Goal: Task Accomplishment & Management: Use online tool/utility

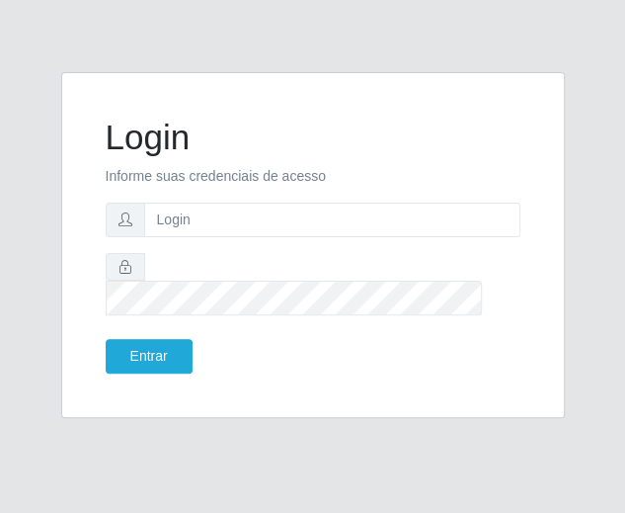
type input "[PERSON_NAME][EMAIL_ADDRESS][DOMAIN_NAME]"
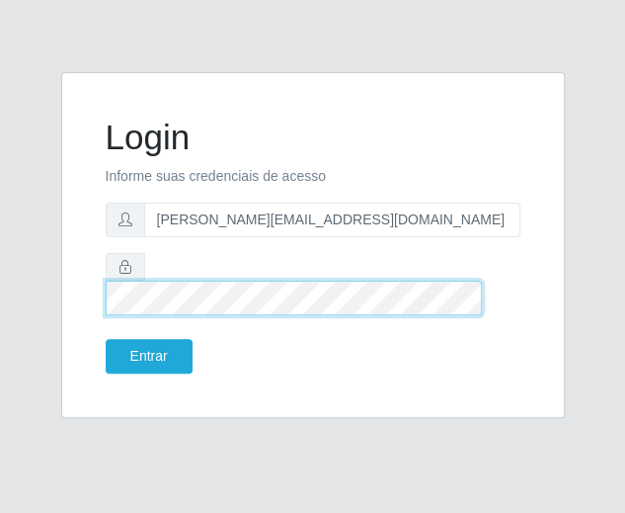
click at [106, 339] on button "Entrar" at bounding box center [149, 356] width 87 height 35
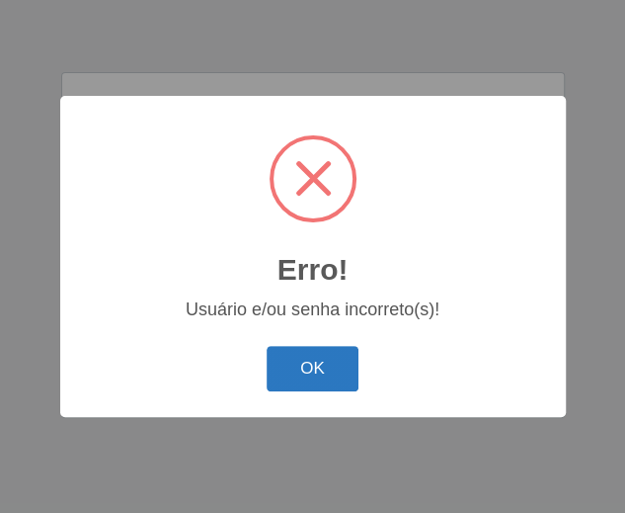
click at [313, 374] on button "OK" at bounding box center [313, 369] width 92 height 46
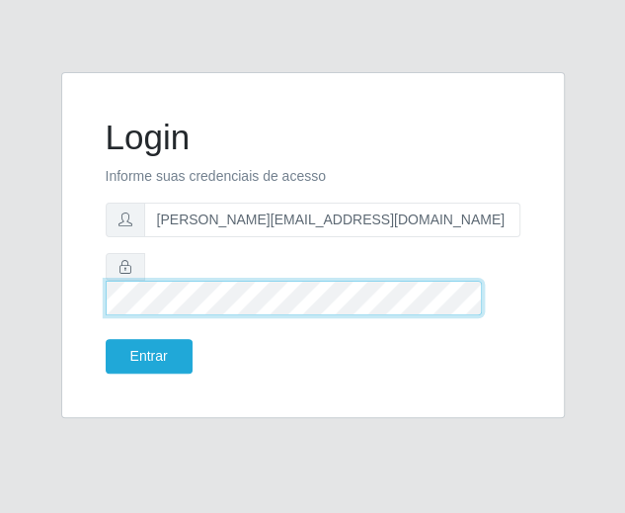
click at [106, 339] on button "Entrar" at bounding box center [149, 356] width 87 height 35
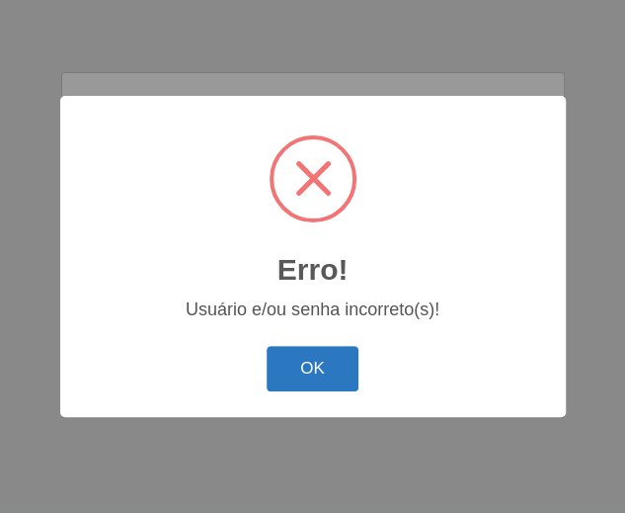
click at [317, 372] on button "OK" at bounding box center [313, 369] width 92 height 46
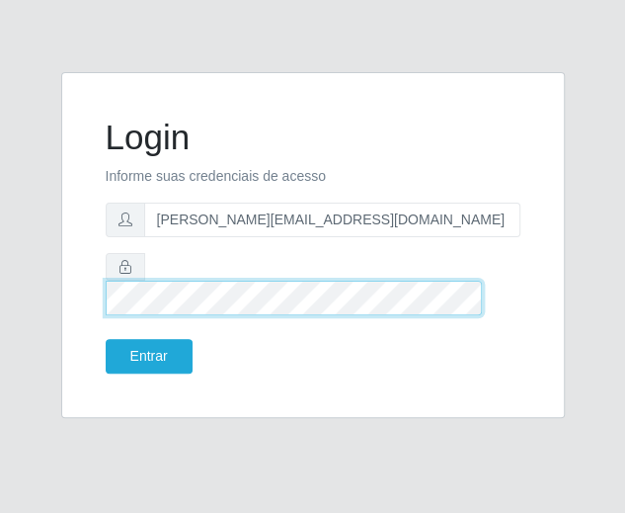
click at [106, 339] on button "Entrar" at bounding box center [149, 356] width 87 height 35
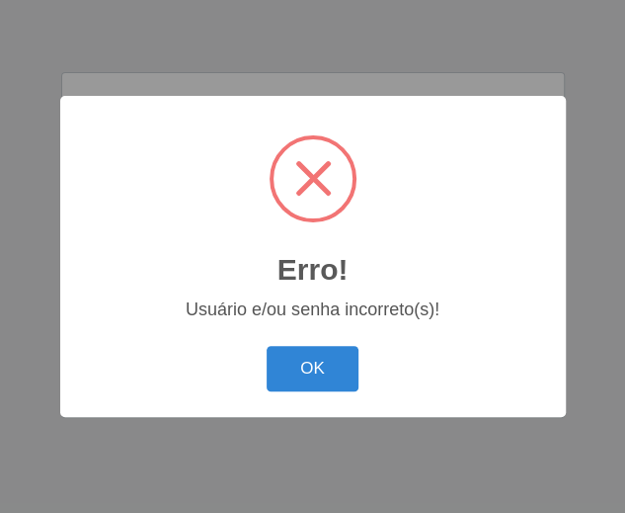
drag, startPoint x: 314, startPoint y: 369, endPoint x: 567, endPoint y: 70, distance: 391.2
click at [336, 356] on button "OK" at bounding box center [313, 369] width 92 height 46
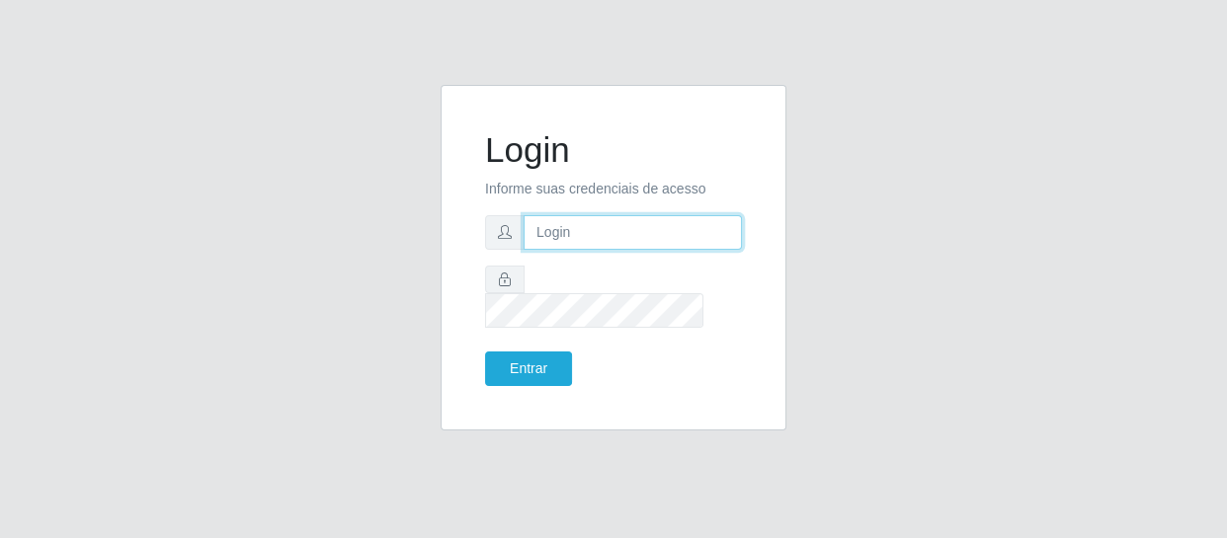
click at [544, 240] on input "text" at bounding box center [633, 232] width 218 height 35
type input "[EMAIL_ADDRESS][DOMAIN_NAME]"
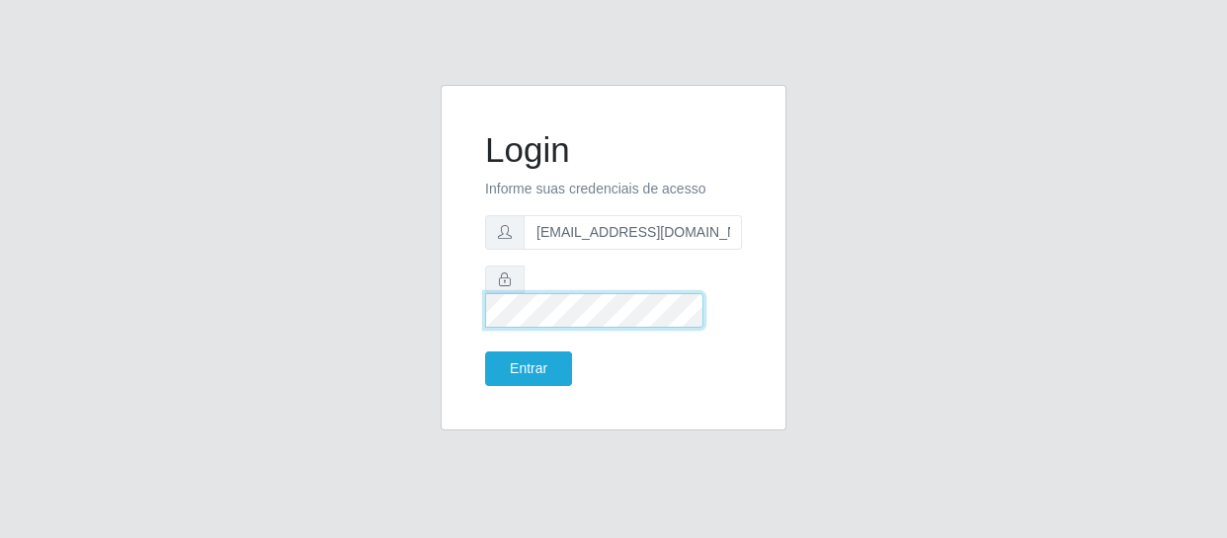
click at [485, 352] on button "Entrar" at bounding box center [528, 369] width 87 height 35
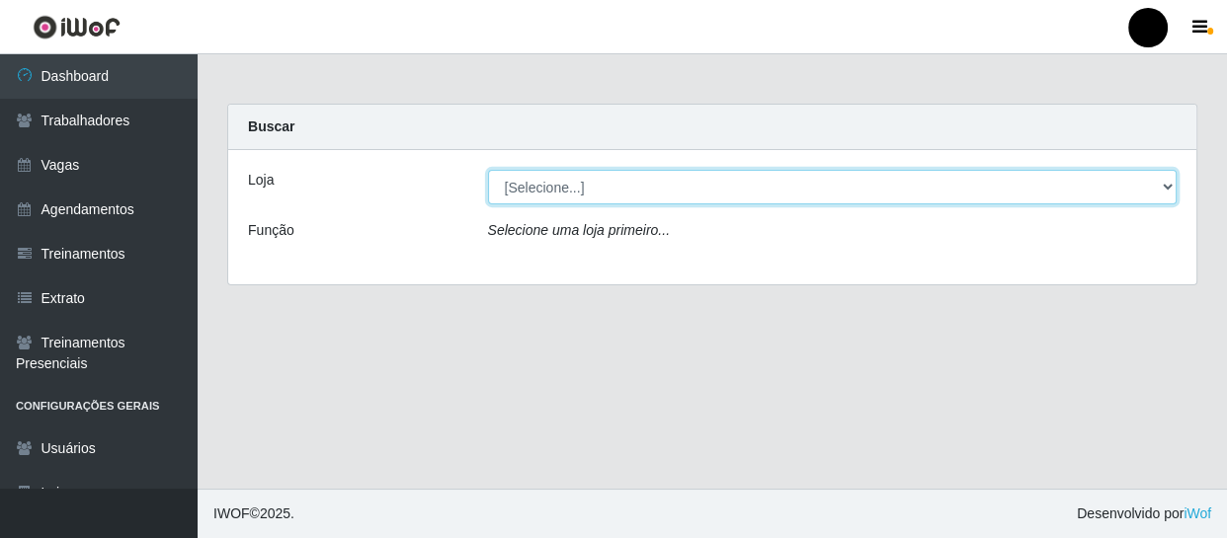
click at [1166, 185] on select "[Selecione...] SuperFácil Atacado - Emaús SuperFácil Atacado - Rodoviária Super…" at bounding box center [833, 187] width 690 height 35
select select "408"
click at [488, 170] on select "[Selecione...] SuperFácil Atacado - Emaús SuperFácil Atacado - Rodoviária Super…" at bounding box center [833, 187] width 690 height 35
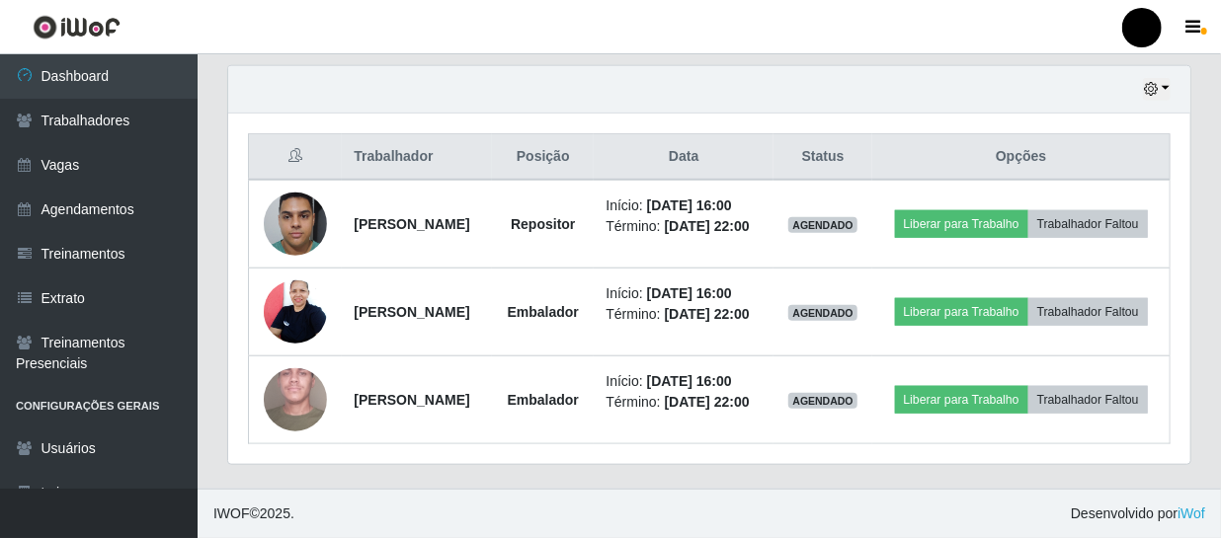
scroll to position [790, 0]
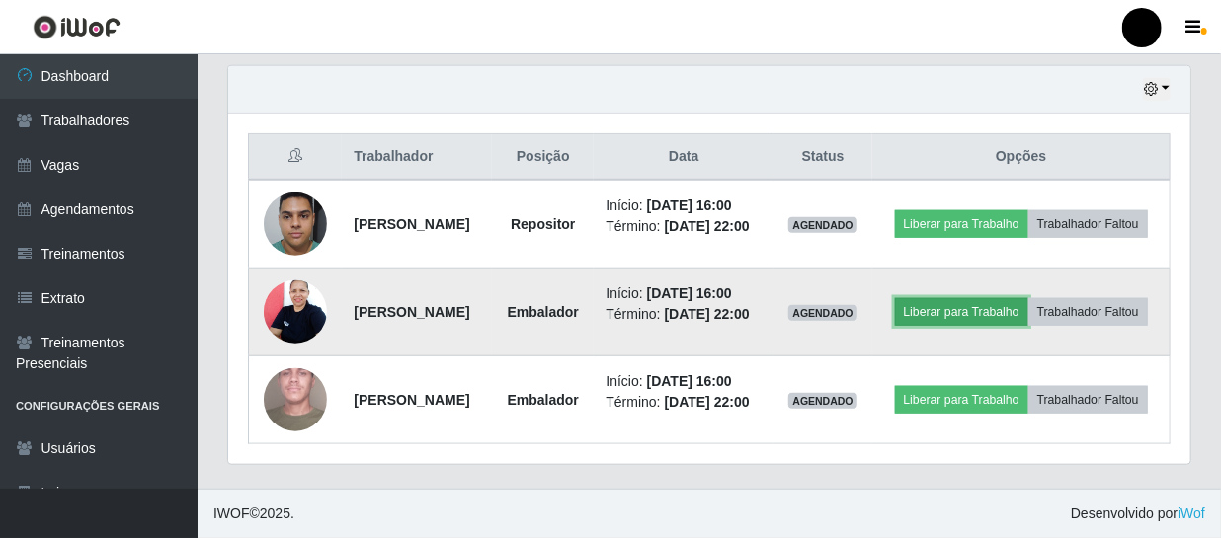
click at [1027, 298] on button "Liberar para Trabalho" at bounding box center [961, 312] width 133 height 28
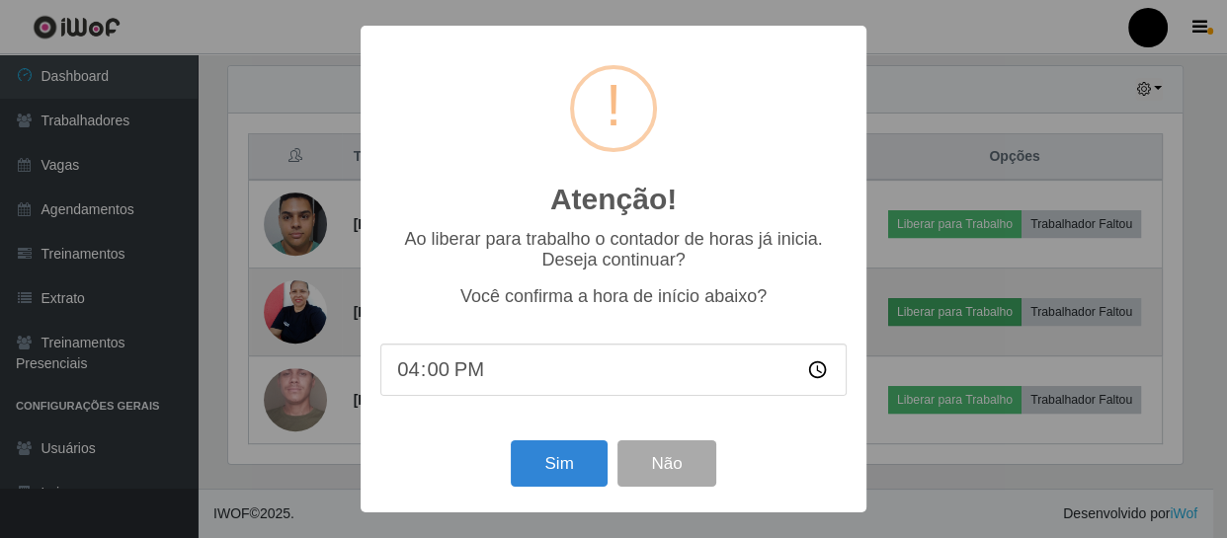
scroll to position [410, 953]
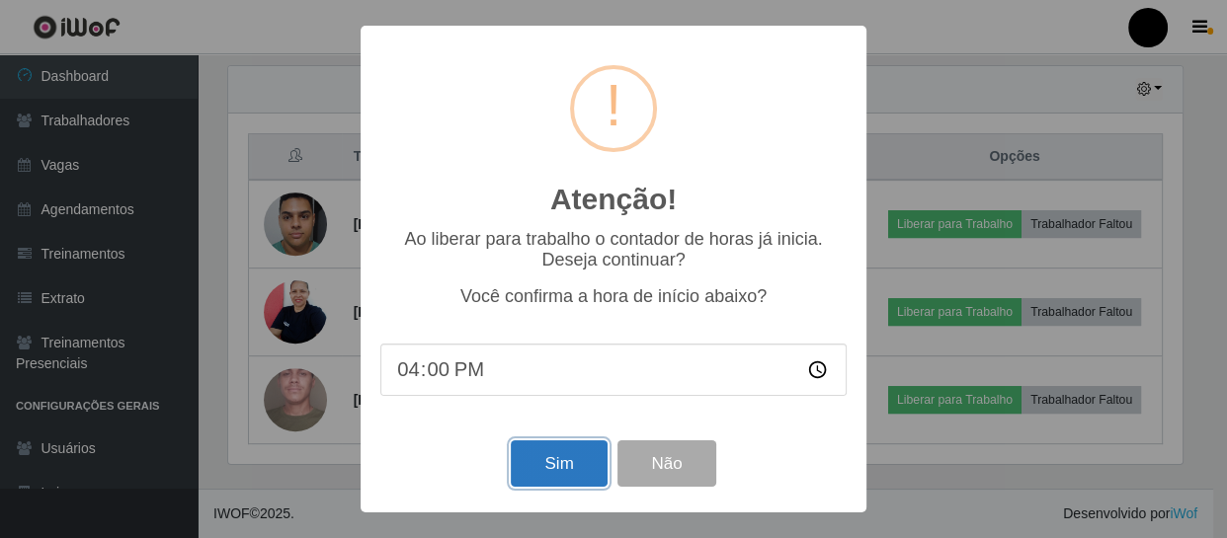
click at [564, 467] on button "Sim" at bounding box center [559, 464] width 96 height 46
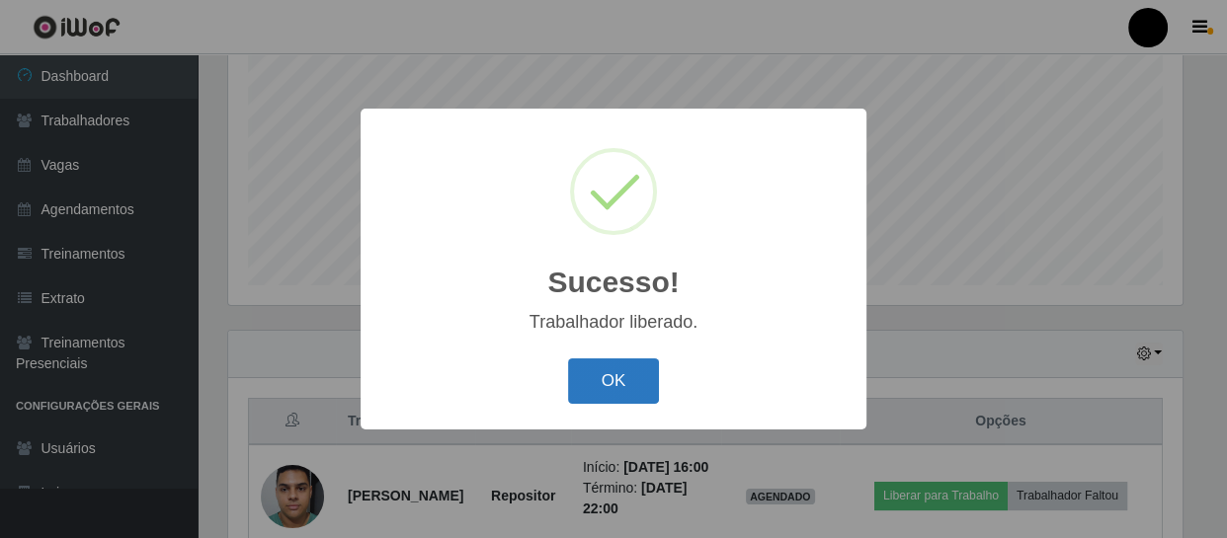
click at [632, 374] on button "OK" at bounding box center [614, 382] width 92 height 46
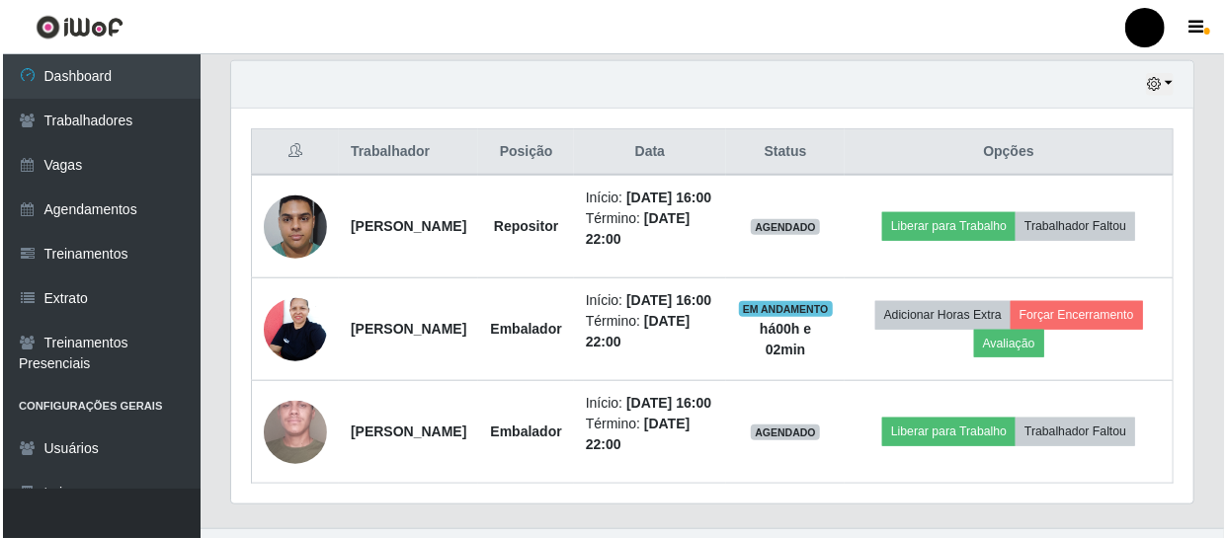
scroll to position [781, 0]
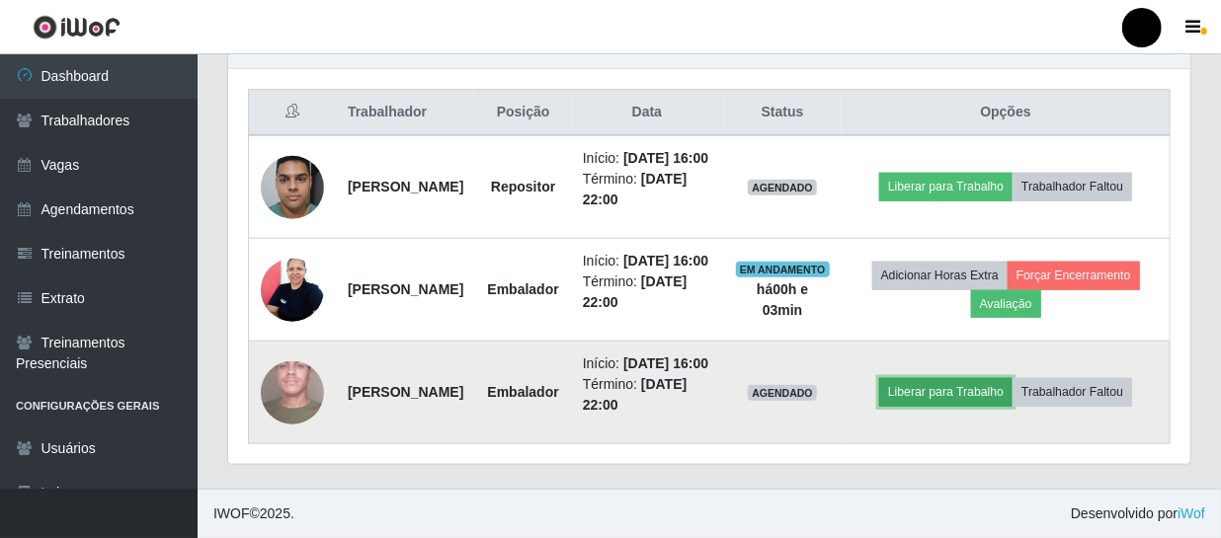
click at [961, 393] on button "Liberar para Trabalho" at bounding box center [945, 392] width 133 height 28
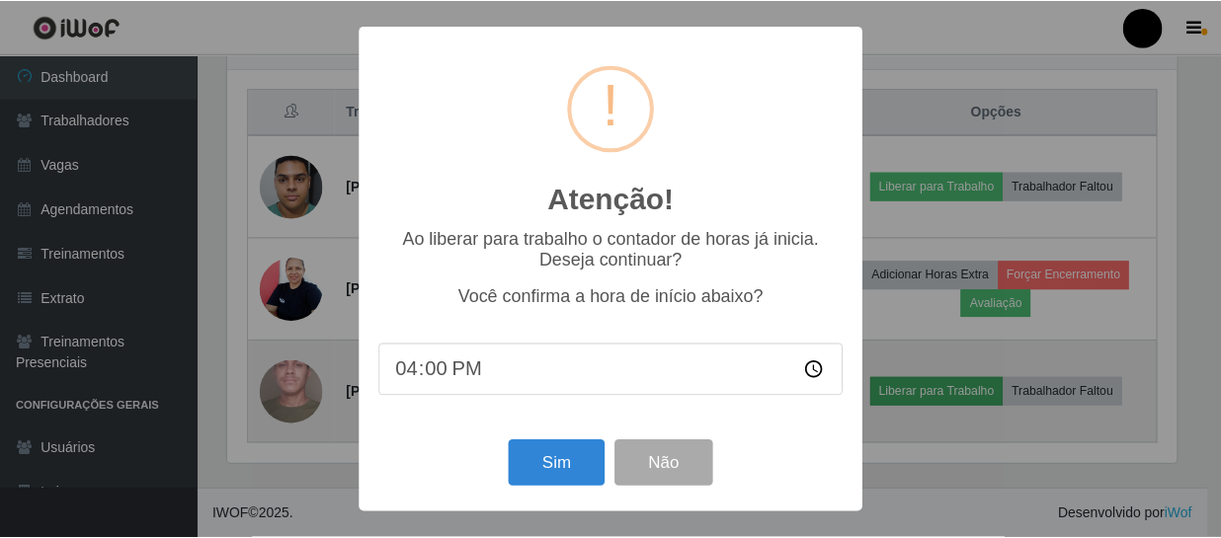
scroll to position [410, 953]
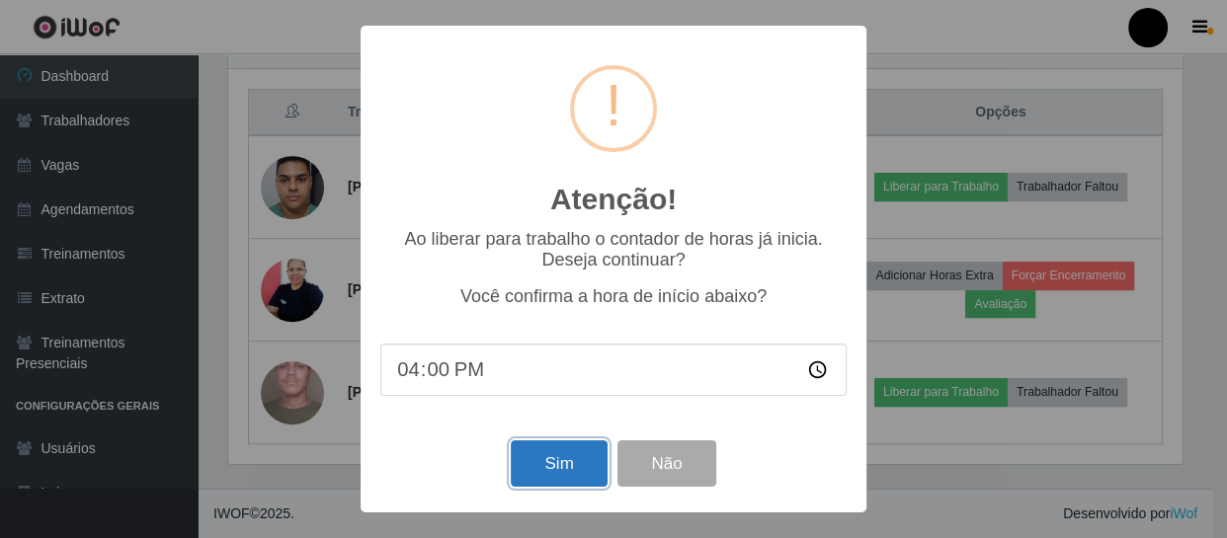
click at [571, 468] on button "Sim" at bounding box center [559, 464] width 96 height 46
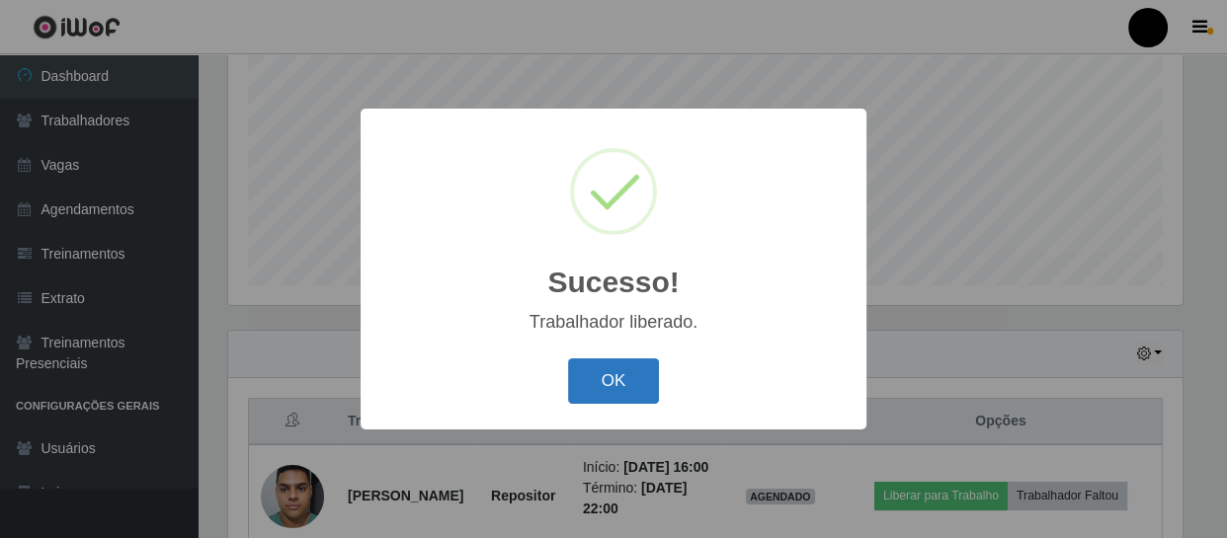
click at [620, 383] on button "OK" at bounding box center [614, 382] width 92 height 46
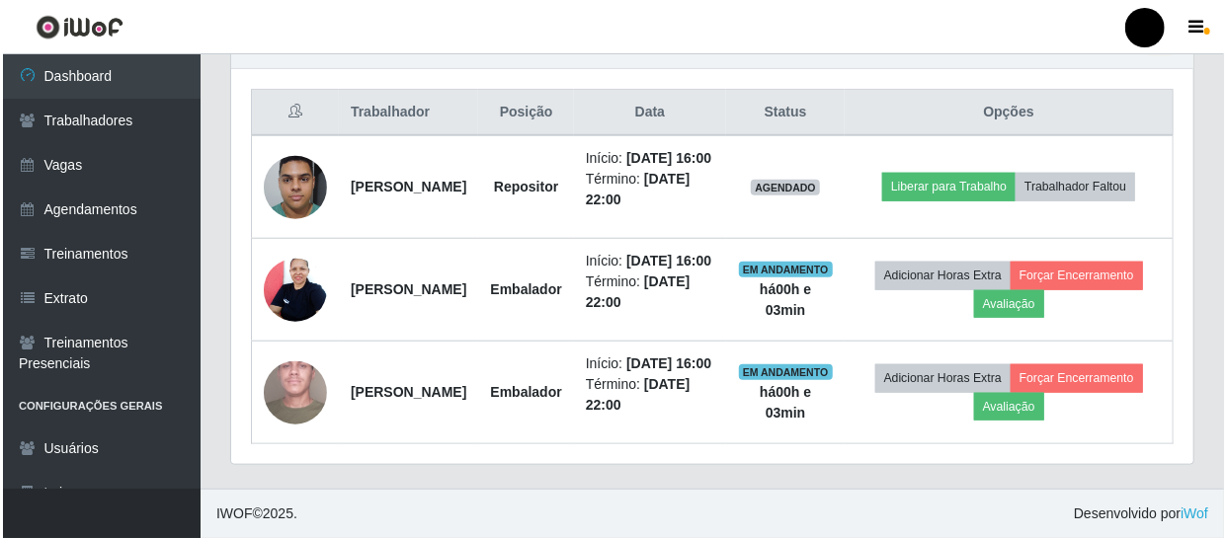
scroll to position [790, 0]
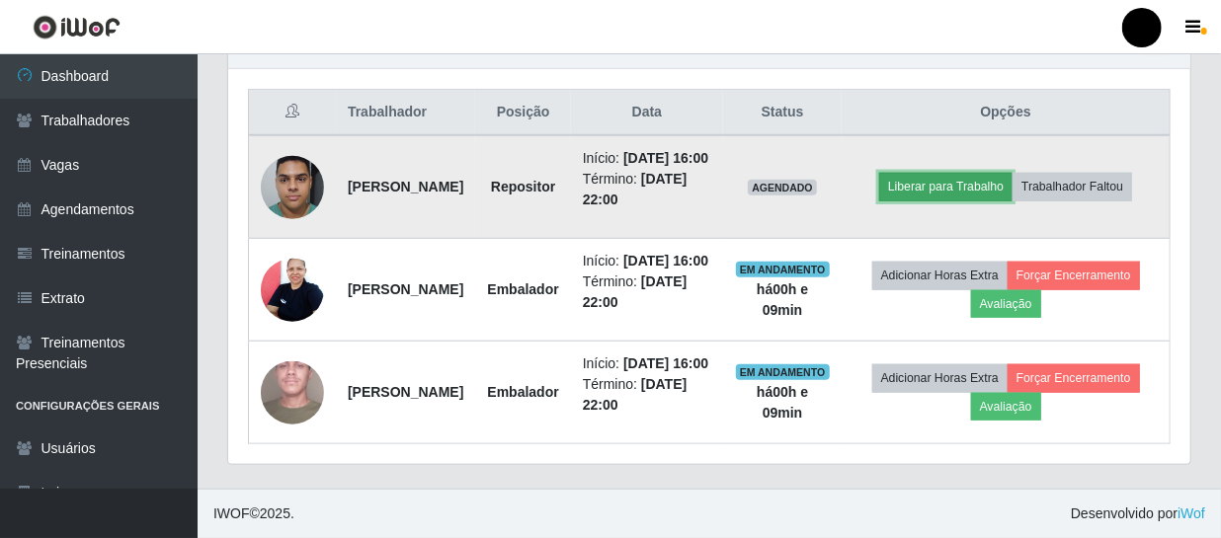
click at [973, 173] on button "Liberar para Trabalho" at bounding box center [945, 187] width 133 height 28
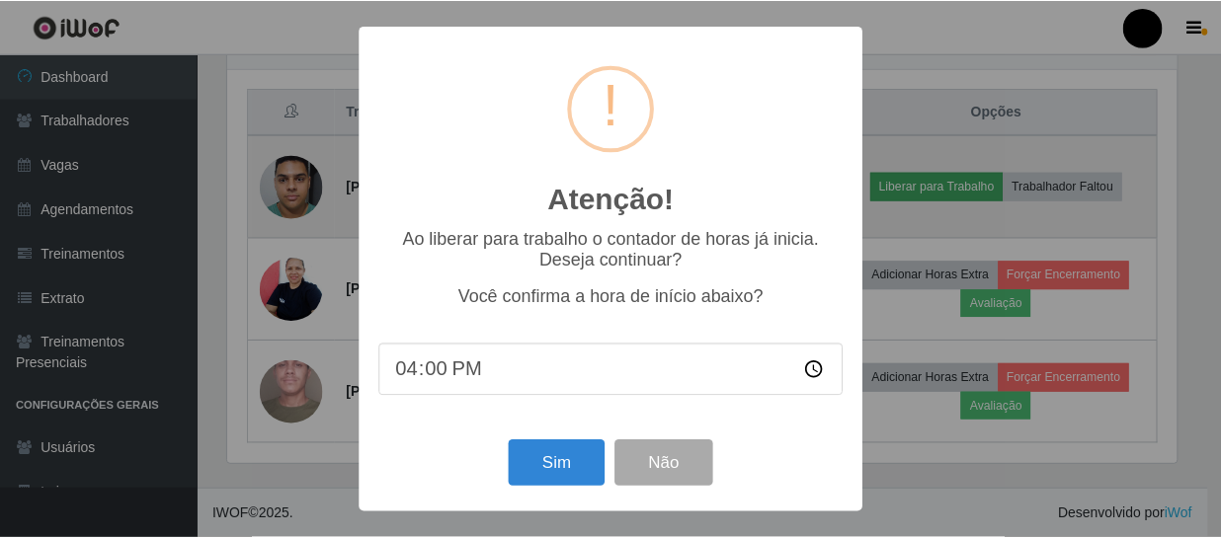
scroll to position [410, 953]
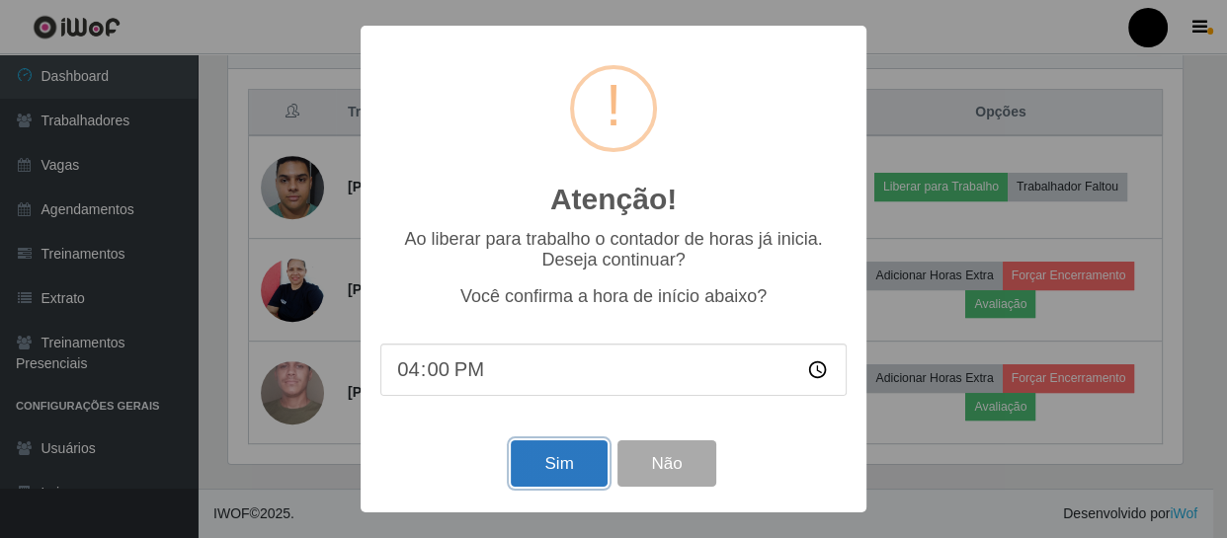
click at [550, 465] on button "Sim" at bounding box center [559, 464] width 96 height 46
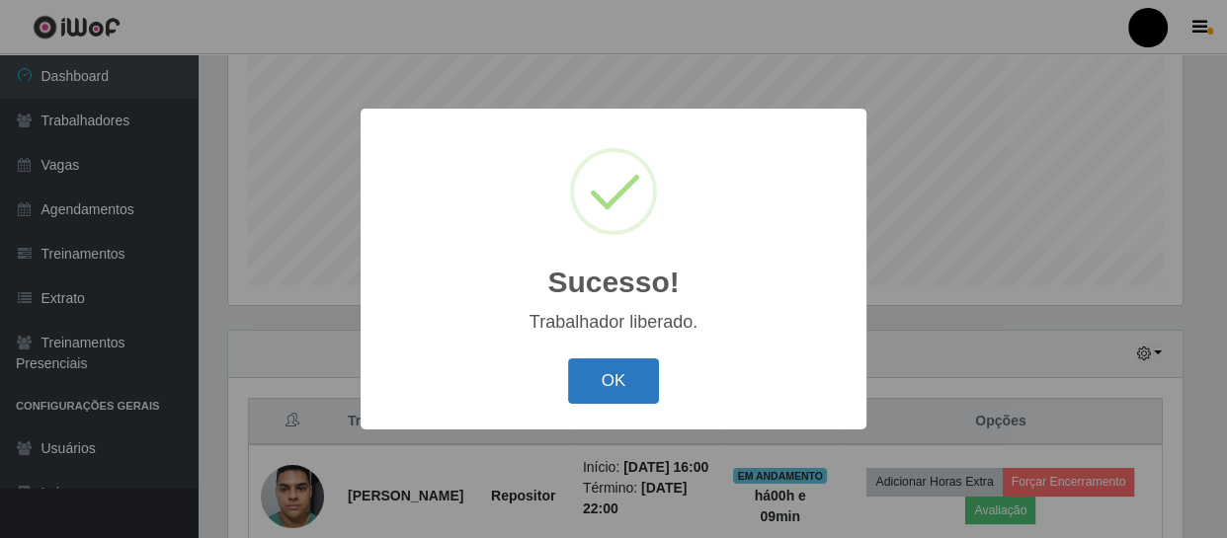
click at [623, 381] on button "OK" at bounding box center [614, 382] width 92 height 46
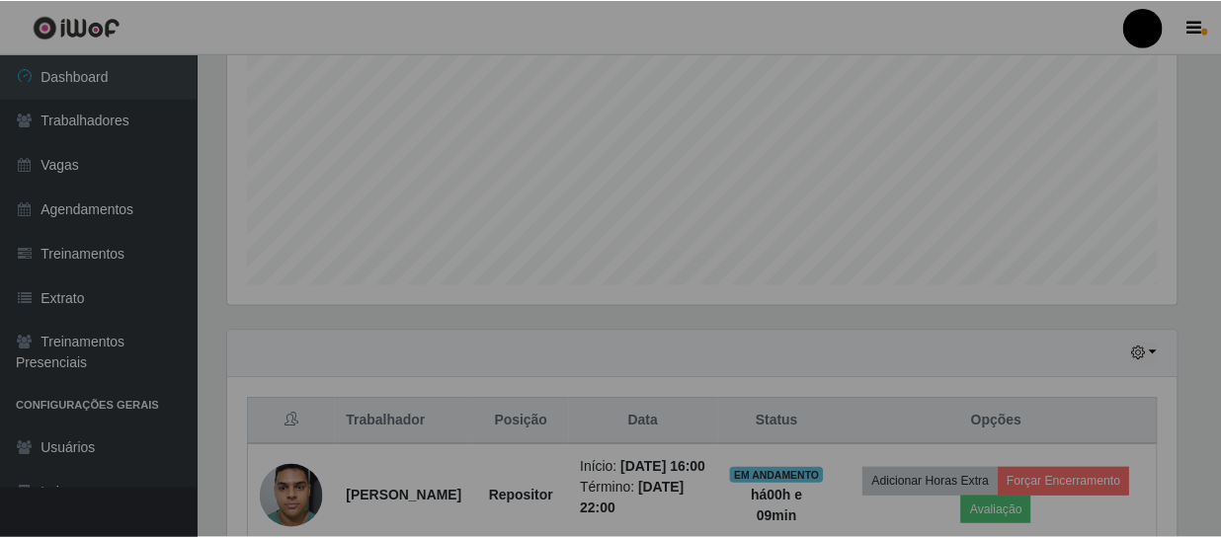
scroll to position [410, 962]
